Goal: Browse casually

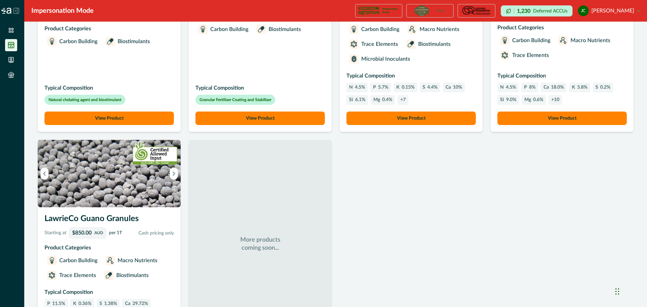
scroll to position [485, 0]
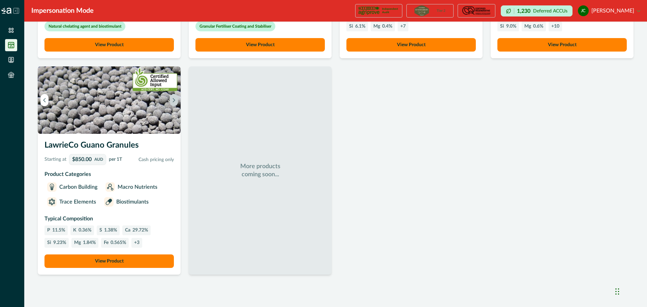
click at [172, 102] on icon "Next image" at bounding box center [173, 100] width 5 height 5
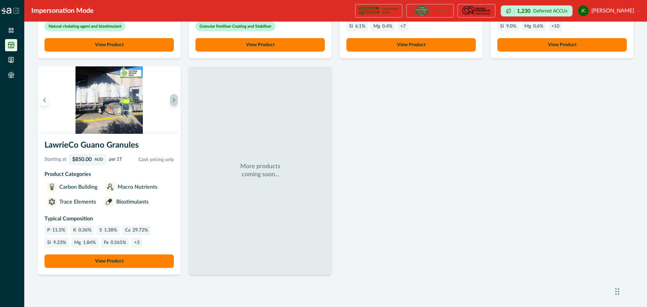
click at [172, 102] on icon "Next image" at bounding box center [173, 100] width 5 height 5
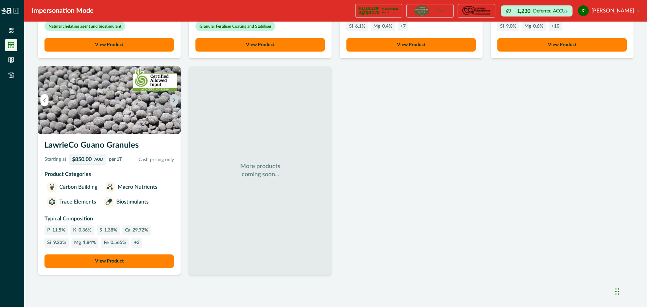
click at [173, 102] on icon "Next image" at bounding box center [174, 100] width 2 height 4
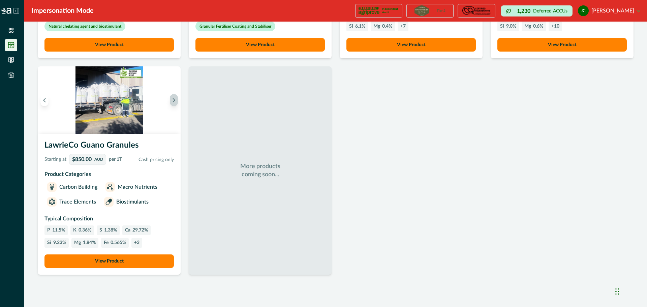
click at [173, 102] on icon "Next image" at bounding box center [174, 100] width 2 height 4
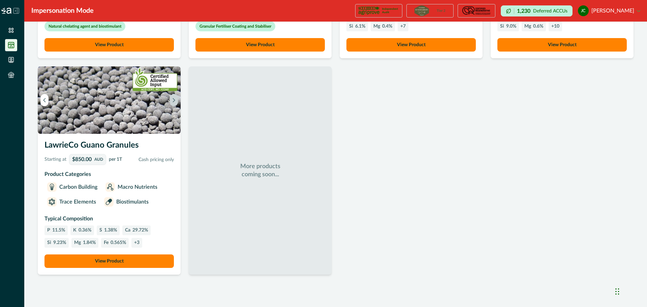
click at [173, 102] on icon "Next image" at bounding box center [174, 100] width 2 height 4
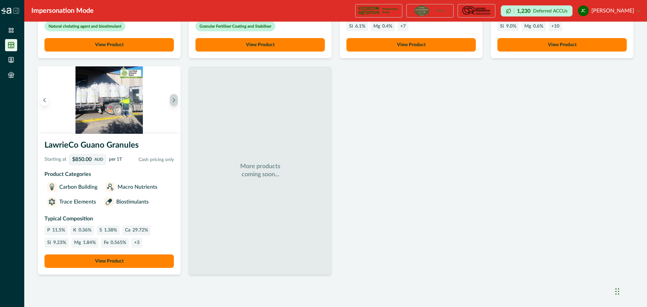
click at [173, 102] on icon "Next image" at bounding box center [174, 100] width 2 height 4
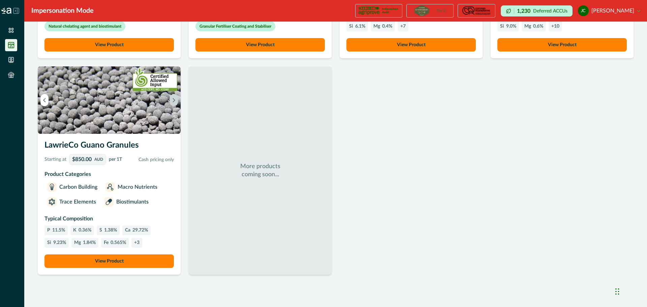
click at [173, 102] on icon "Next image" at bounding box center [174, 100] width 2 height 4
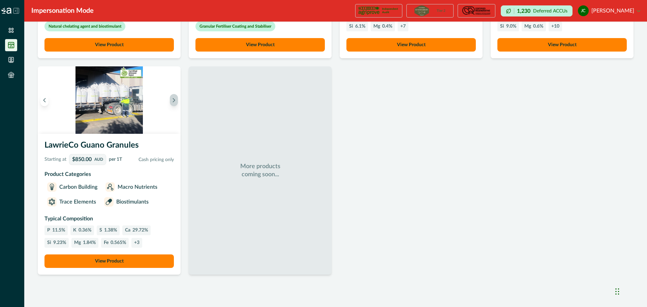
click at [173, 102] on icon "Next image" at bounding box center [174, 100] width 2 height 4
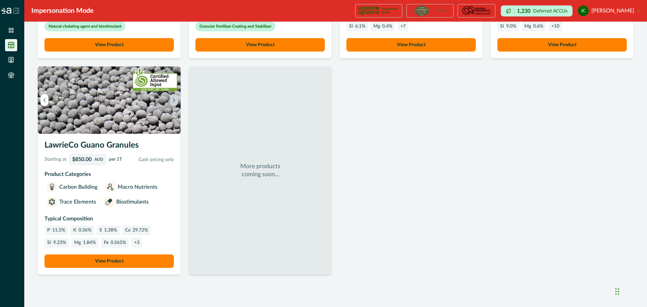
click at [173, 102] on icon "Next image" at bounding box center [174, 100] width 2 height 4
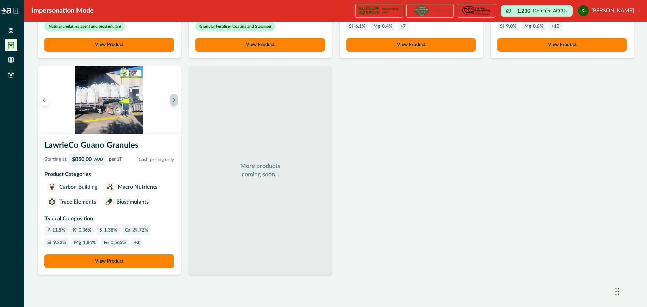
click at [173, 102] on icon "Next image" at bounding box center [174, 100] width 2 height 4
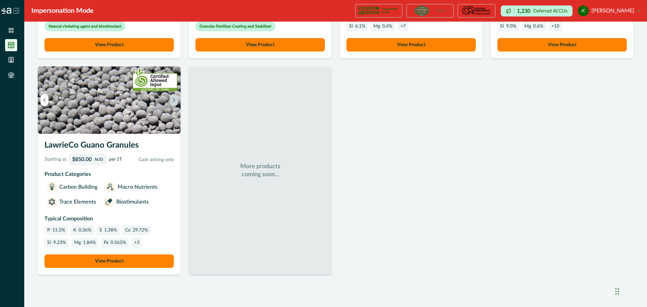
click at [173, 102] on icon "Next image" at bounding box center [174, 100] width 2 height 4
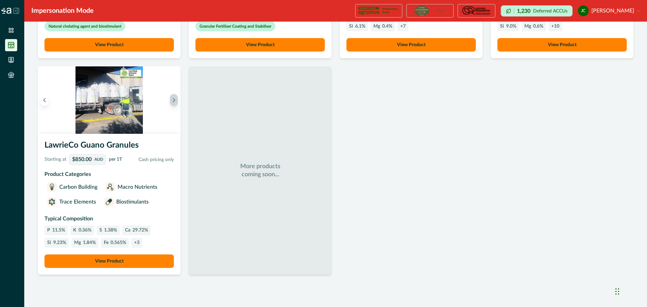
click at [172, 102] on icon "Next image" at bounding box center [173, 100] width 5 height 5
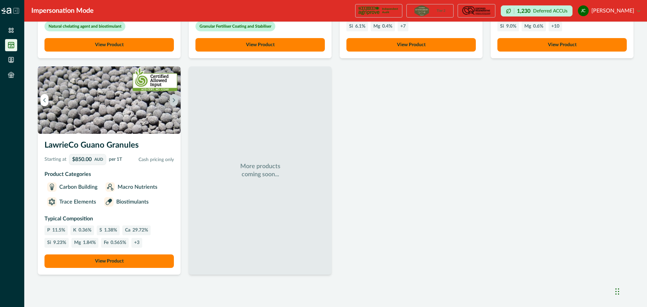
click at [172, 102] on button "Next image" at bounding box center [174, 100] width 8 height 12
